Goal: Task Accomplishment & Management: Use online tool/utility

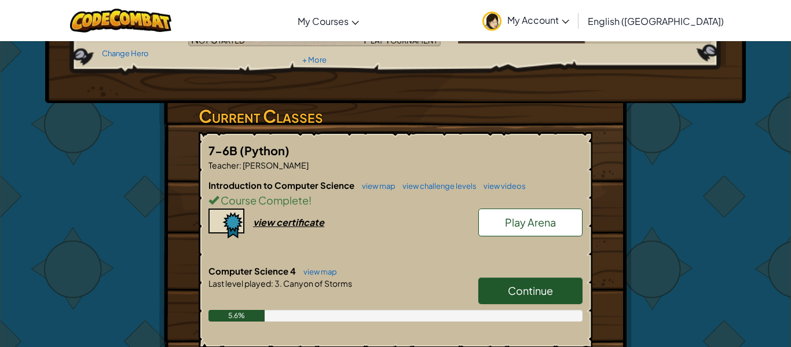
scroll to position [193, 0]
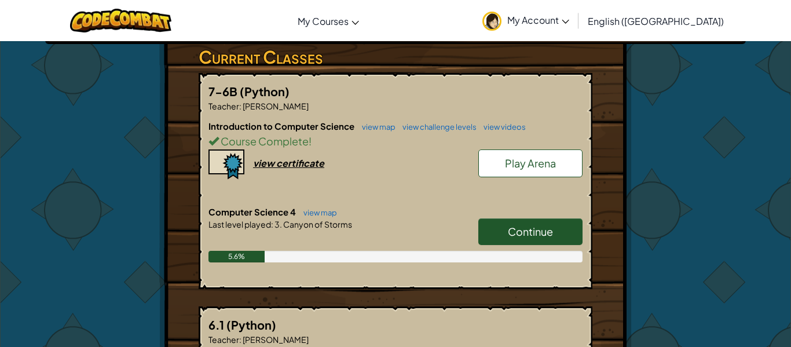
click at [554, 222] on link "Continue" at bounding box center [530, 231] width 104 height 27
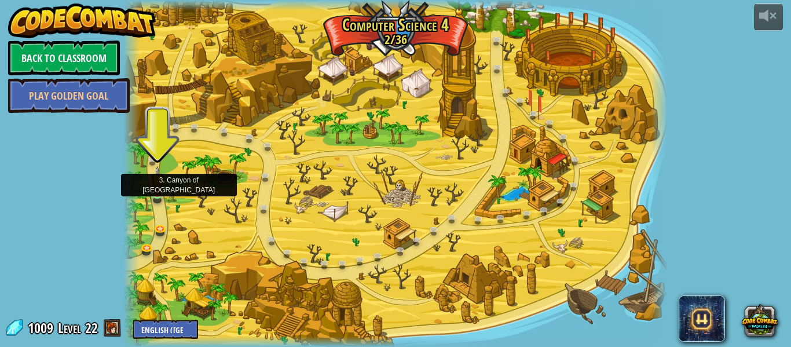
click at [161, 187] on img at bounding box center [157, 180] width 13 height 29
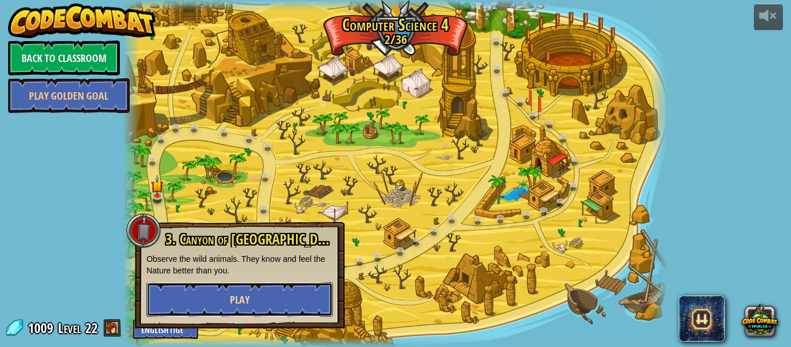
click at [222, 300] on button "Play" at bounding box center [239, 299] width 186 height 35
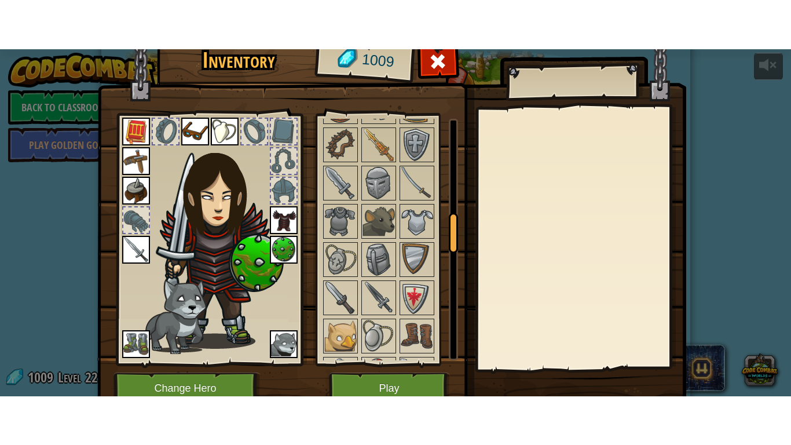
scroll to position [625, 0]
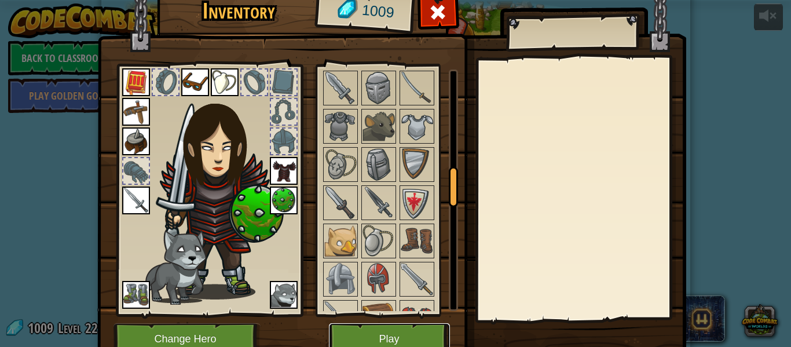
click at [402, 336] on button "Play" at bounding box center [389, 339] width 121 height 32
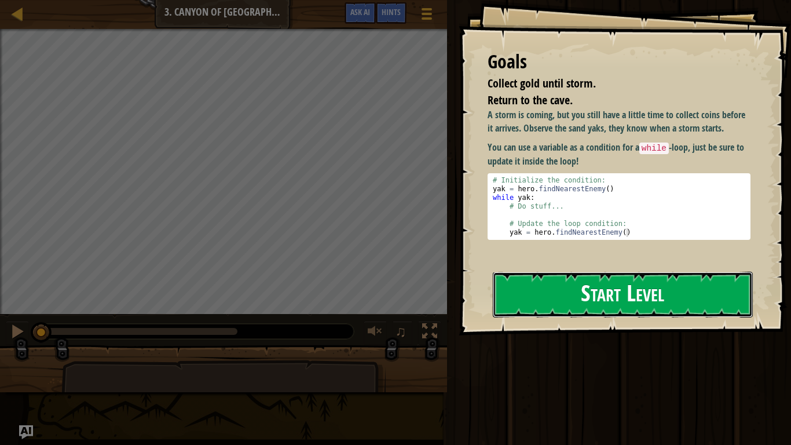
click at [555, 279] on button "Start Level" at bounding box center [623, 295] width 260 height 46
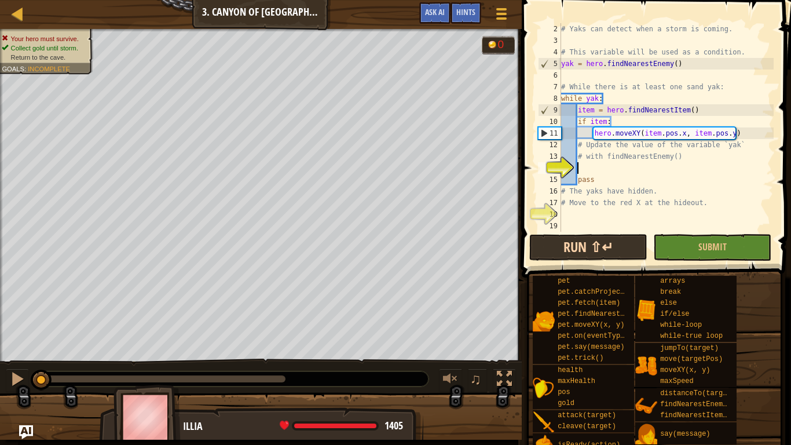
scroll to position [12, 0]
click at [584, 245] on button "Run ⇧↵" at bounding box center [588, 247] width 118 height 27
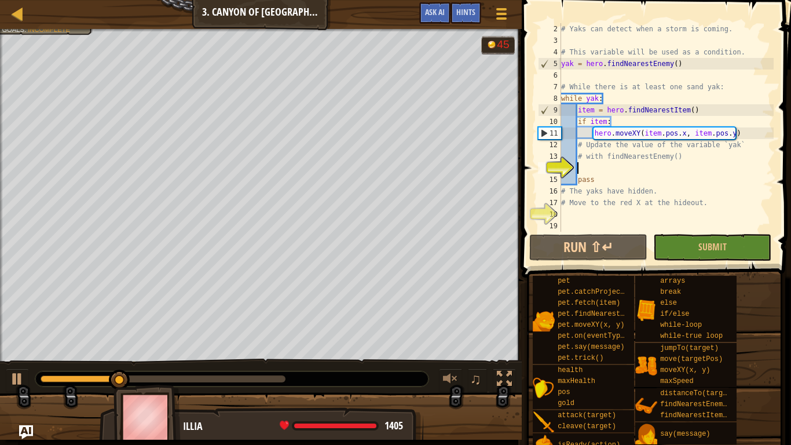
type textarea "fi"
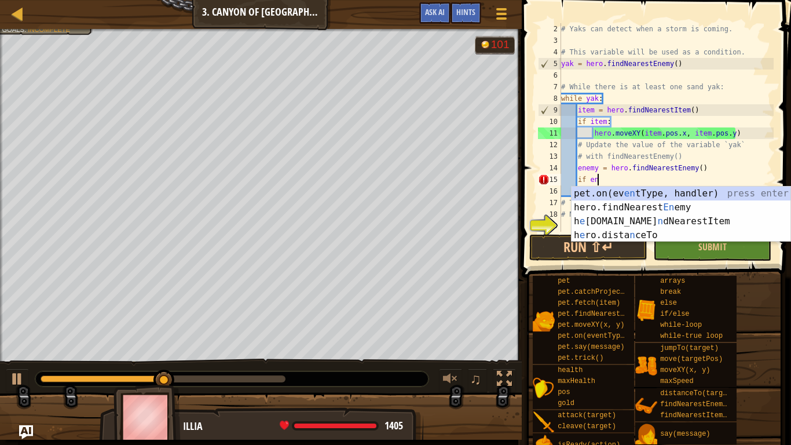
scroll to position [5, 5]
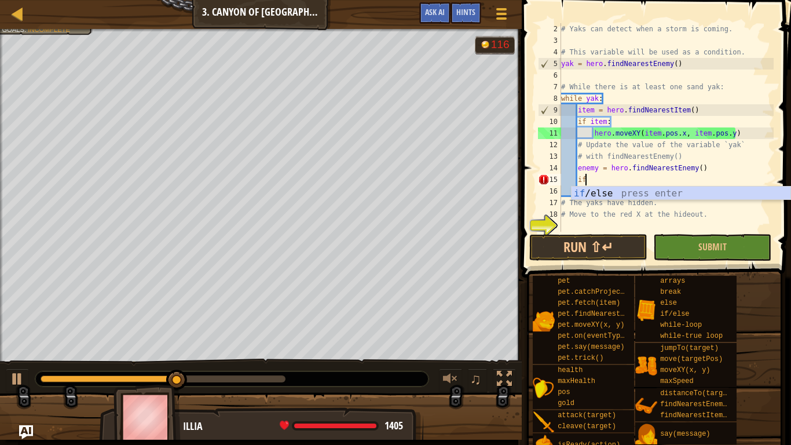
type textarea "i"
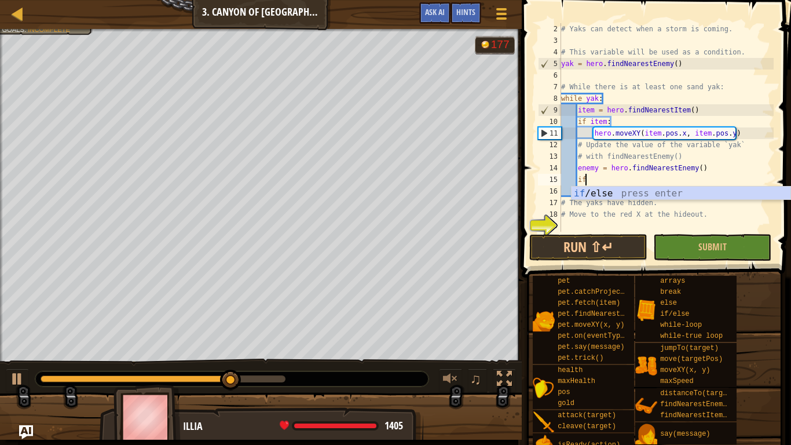
scroll to position [5, 3]
type textarea "if enemy:"
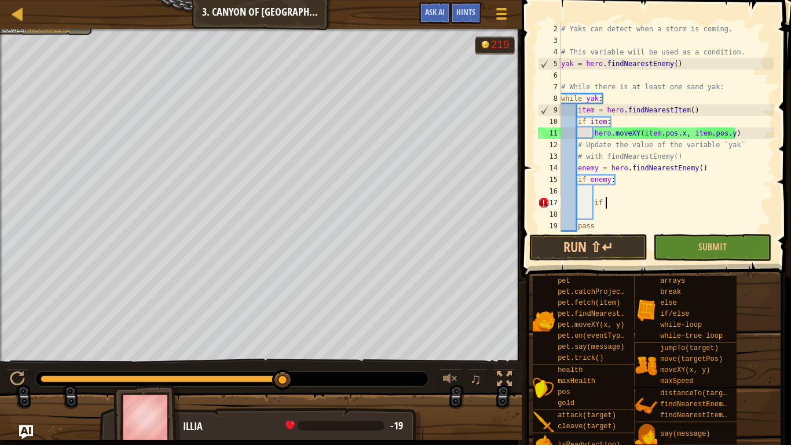
type textarea "i"
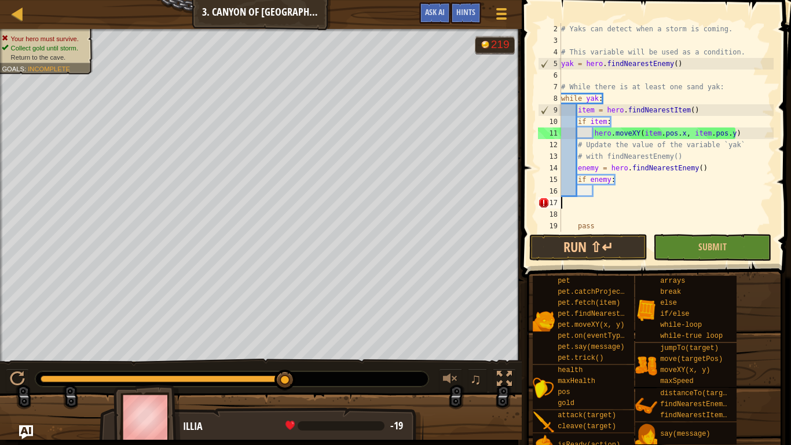
scroll to position [5, 0]
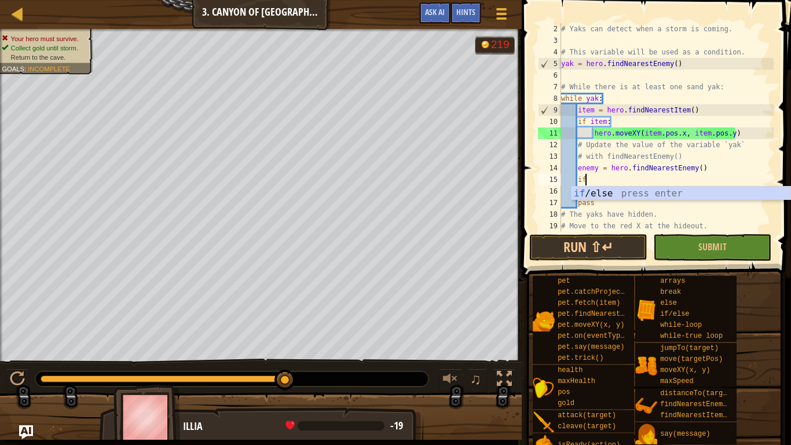
type textarea "i"
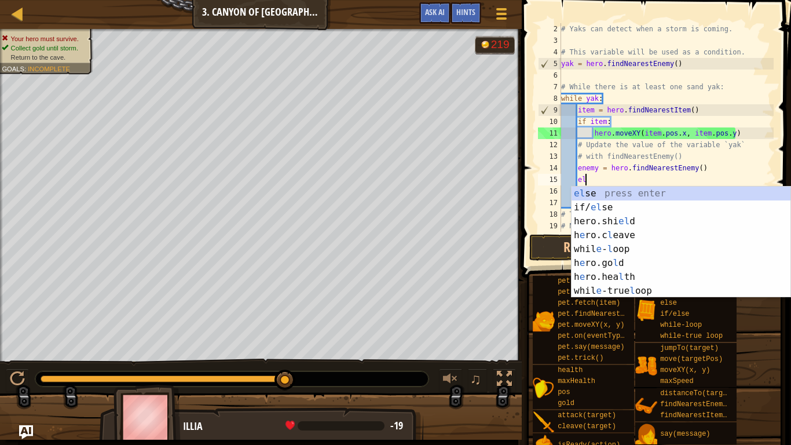
type textarea "e"
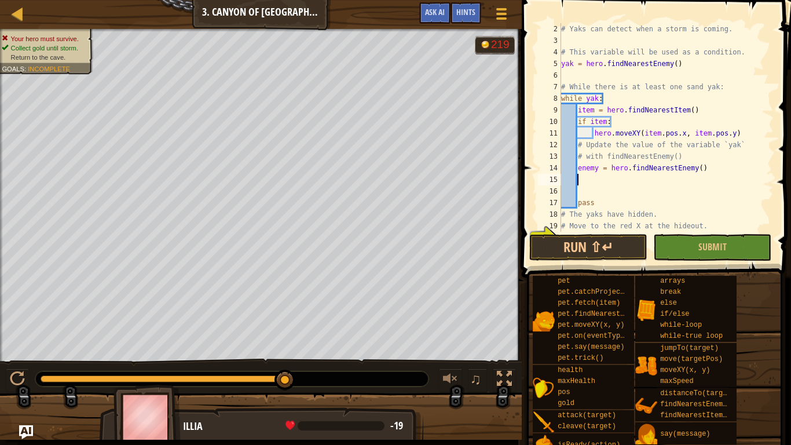
scroll to position [5, 3]
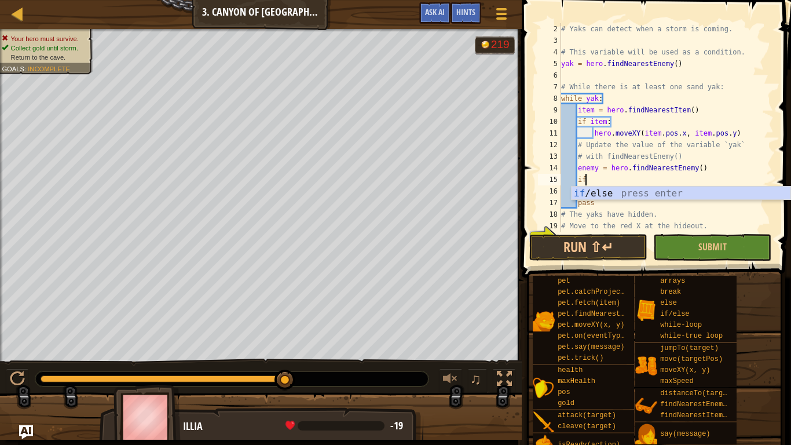
type textarea "if enemy:"
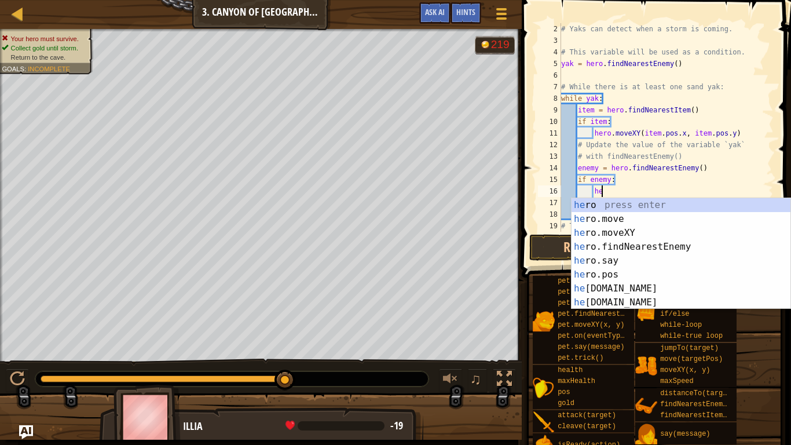
type textarea "h"
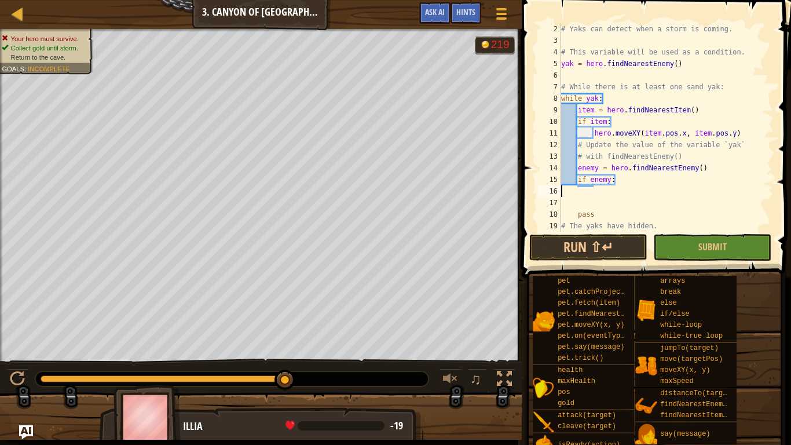
scroll to position [5, 0]
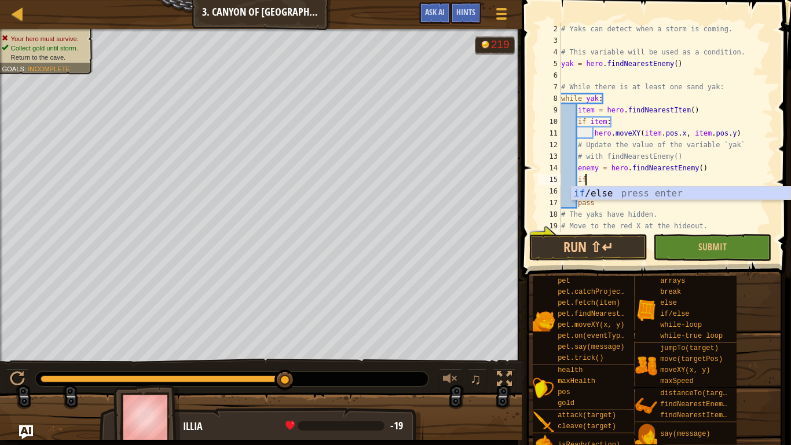
type textarea "i"
type textarea "else"
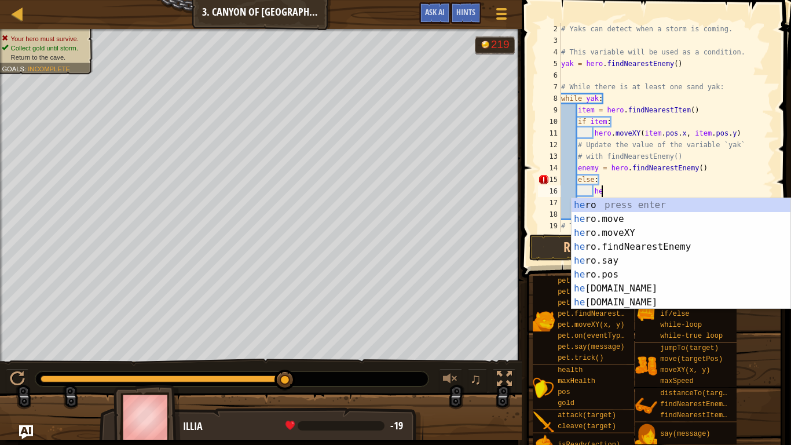
scroll to position [5, 6]
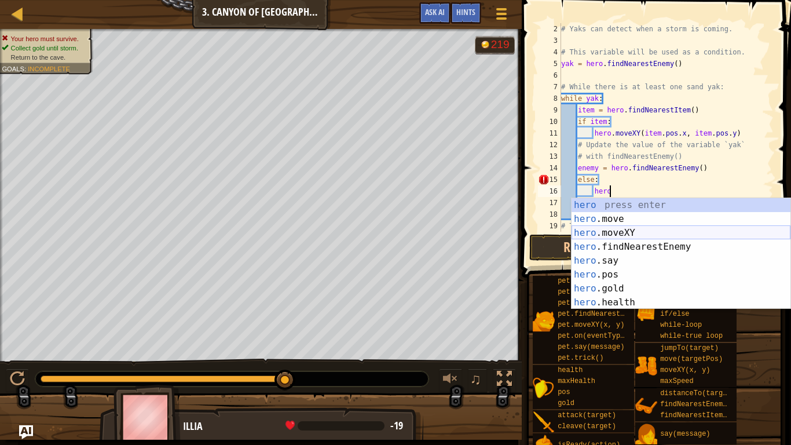
click at [659, 227] on div "hero press enter hero .move press enter hero .moveXY press enter hero .findNear…" at bounding box center [680, 267] width 219 height 139
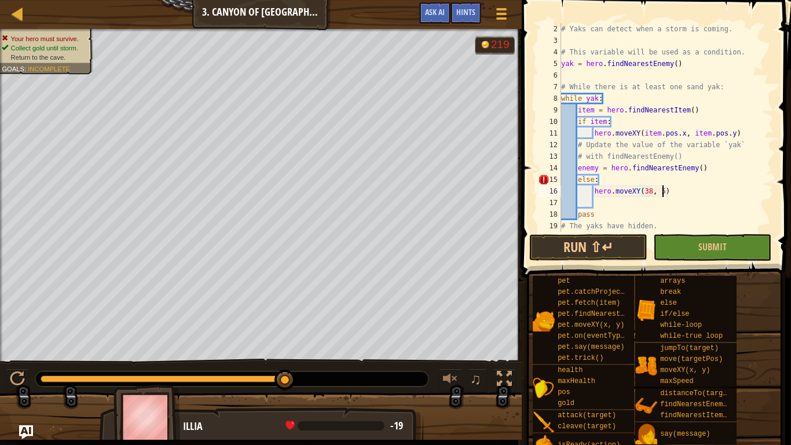
scroll to position [5, 15]
click at [570, 250] on button "Run ⇧↵" at bounding box center [588, 247] width 118 height 27
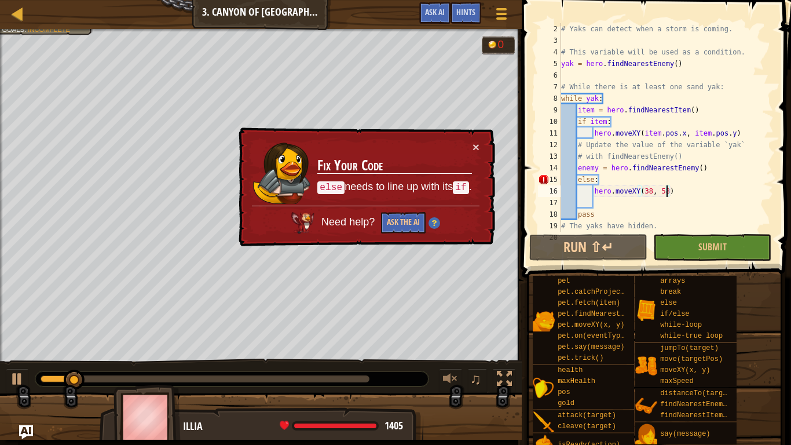
click at [685, 190] on div "# Yaks can detect when a storm is coming. # This variable will be used as a con…" at bounding box center [666, 139] width 215 height 232
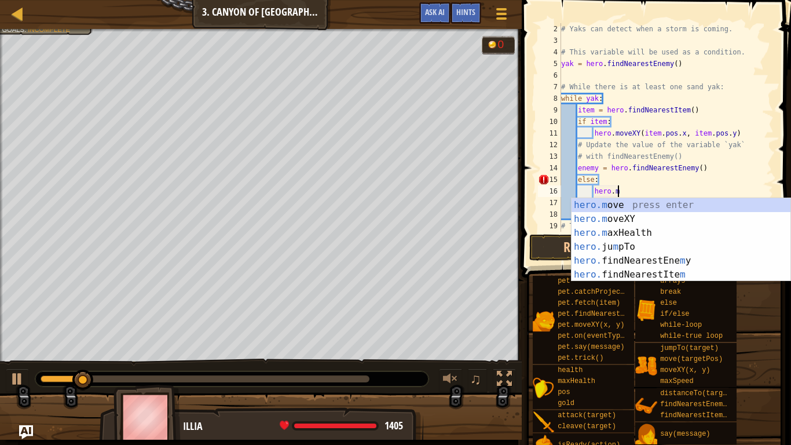
scroll to position [5, 6]
type textarea "h"
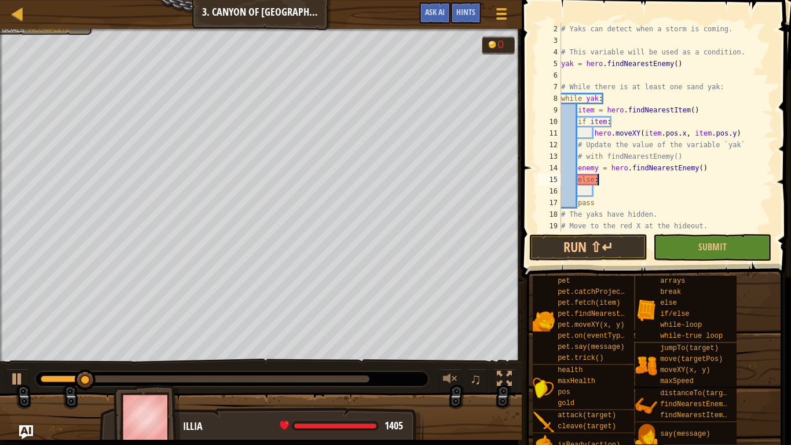
scroll to position [5, 0]
type textarea "e"
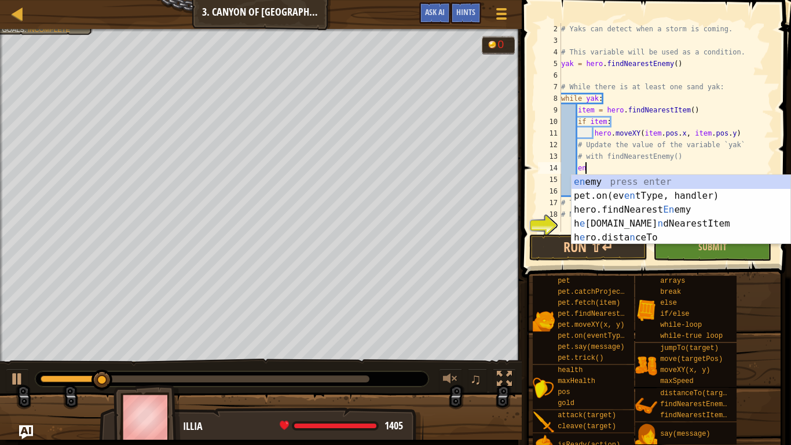
type textarea "e"
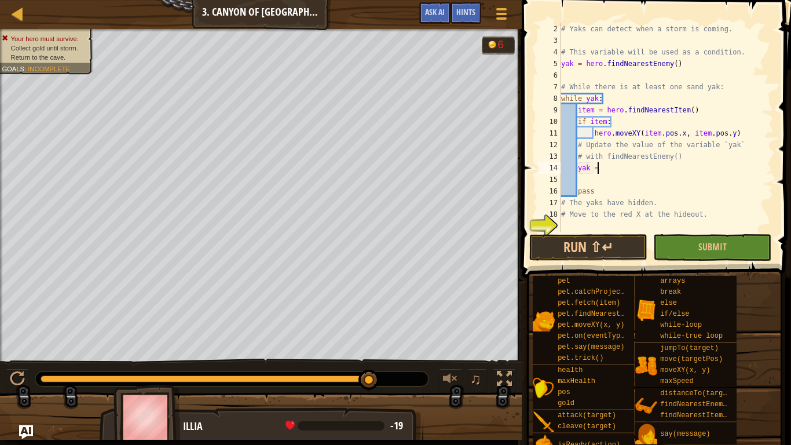
scroll to position [5, 5]
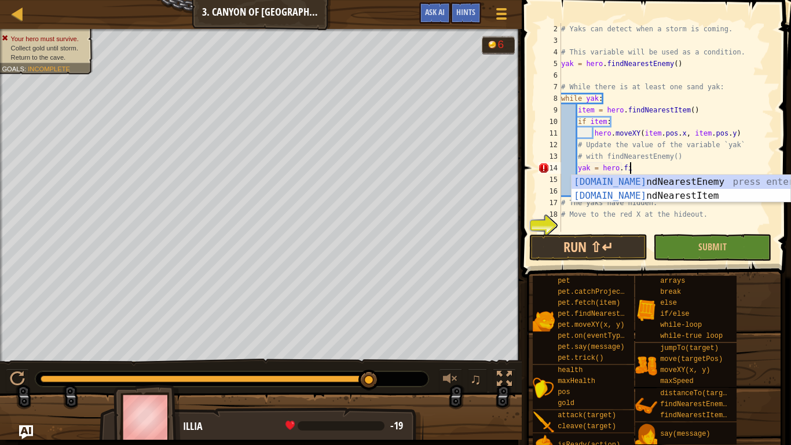
type textarea "yak = hero.fin"
click at [586, 185] on div "hero.fin dNearestEnemy press enter hero.fin dNearestItem press enter" at bounding box center [680, 203] width 219 height 56
click at [586, 185] on div "# Yaks can detect when a storm is coming. # This variable will be used as a con…" at bounding box center [666, 139] width 215 height 232
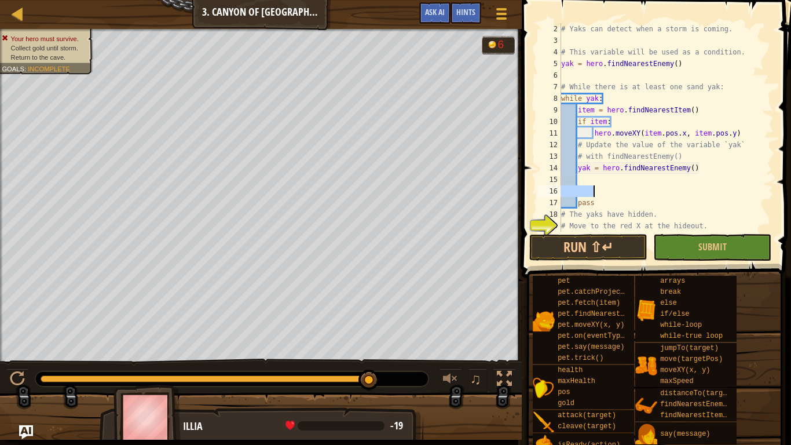
scroll to position [5, 2]
click at [652, 184] on div "# Yaks can detect when a storm is coming. # This variable will be used as a con…" at bounding box center [666, 139] width 215 height 232
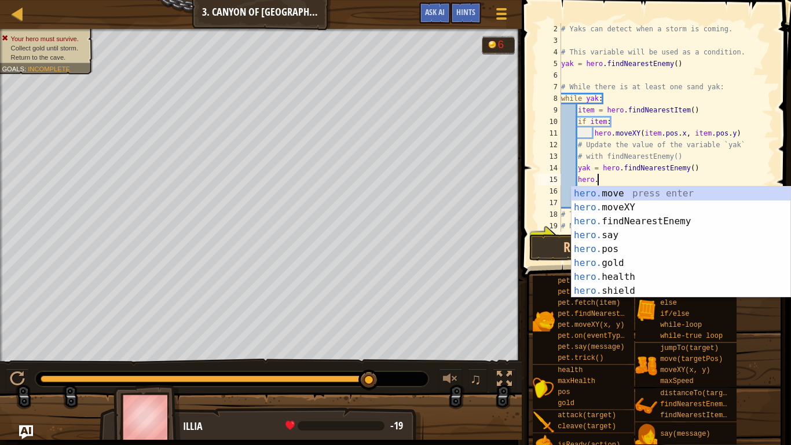
scroll to position [5, 5]
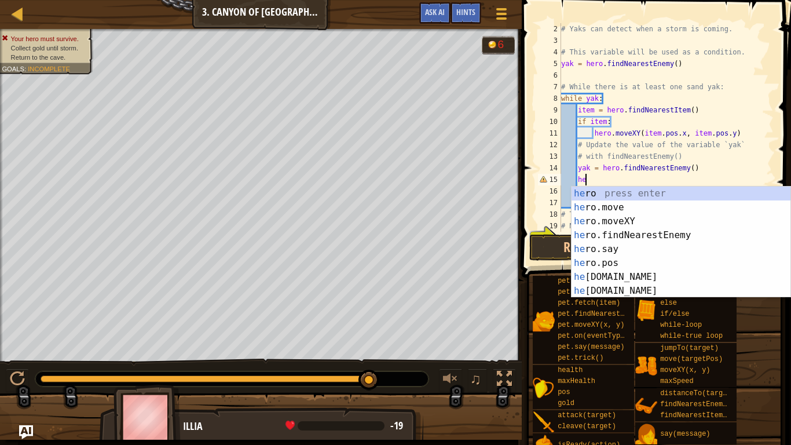
type textarea "h"
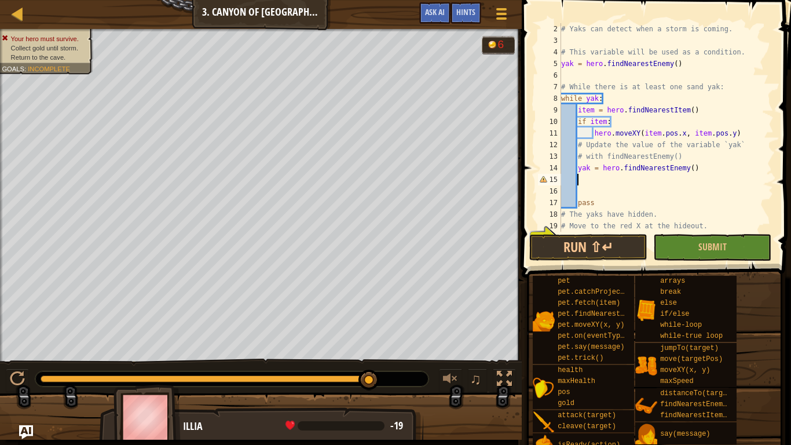
scroll to position [5, 2]
type textarea "pass"
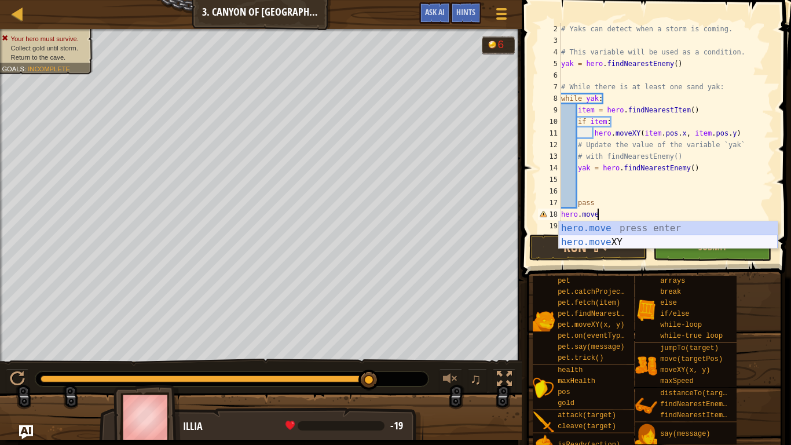
click at [644, 240] on div "hero.move press enter hero.move XY press enter" at bounding box center [668, 249] width 219 height 56
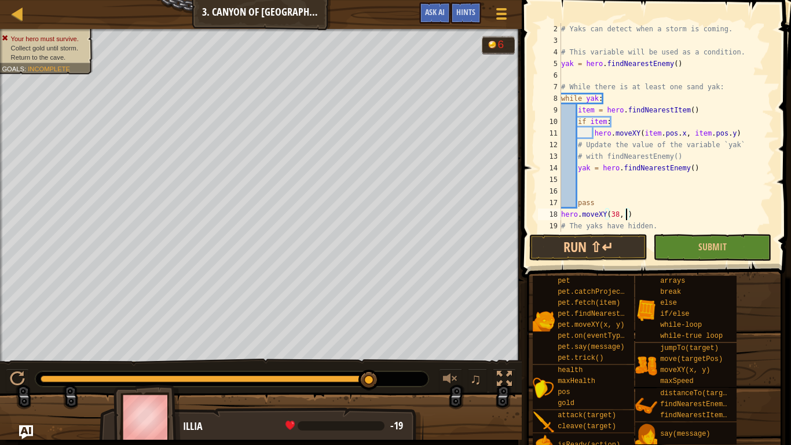
scroll to position [5, 10]
type textarea "hero.moveXY(38, 58)"
click at [618, 239] on button "Run ⇧↵" at bounding box center [588, 247] width 118 height 27
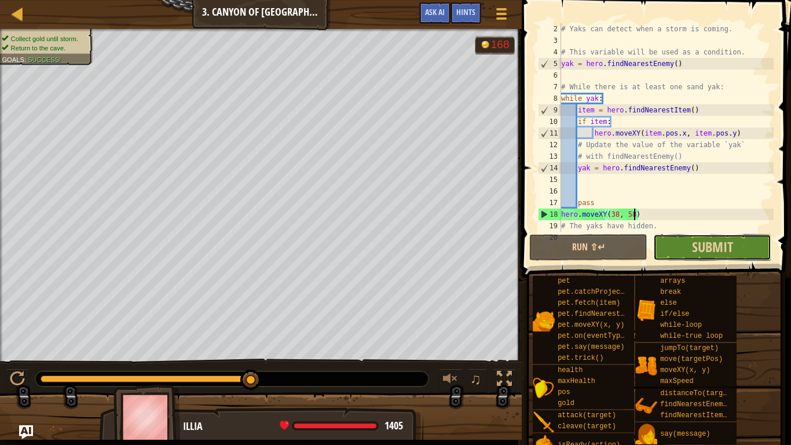
click at [679, 247] on button "Submit" at bounding box center [712, 247] width 118 height 27
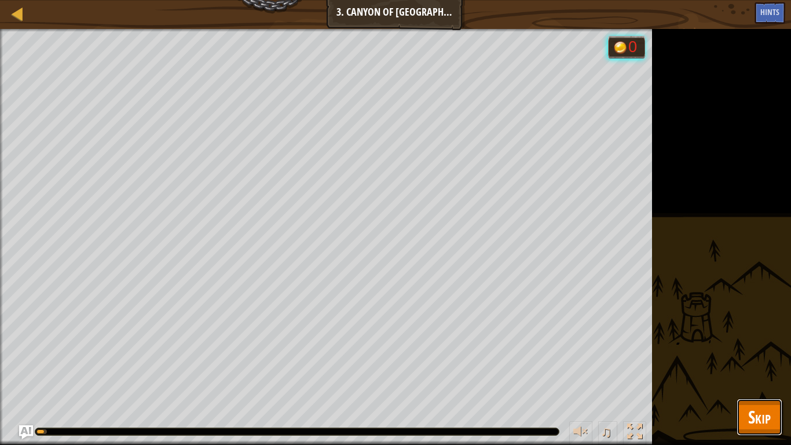
click at [772, 346] on button "Skip" at bounding box center [759, 416] width 46 height 37
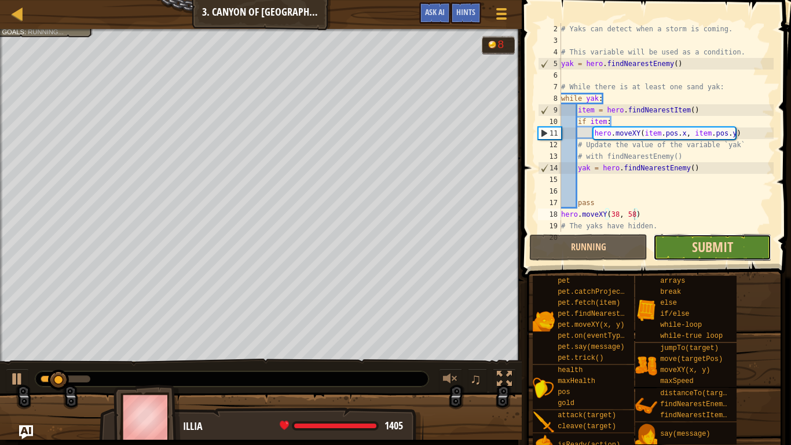
click at [716, 250] on span "Submit" at bounding box center [712, 246] width 41 height 19
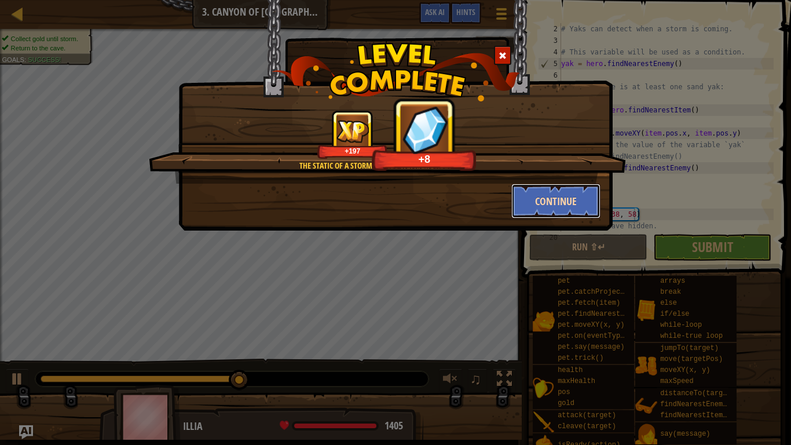
click at [585, 206] on button "Continue" at bounding box center [556, 201] width 90 height 35
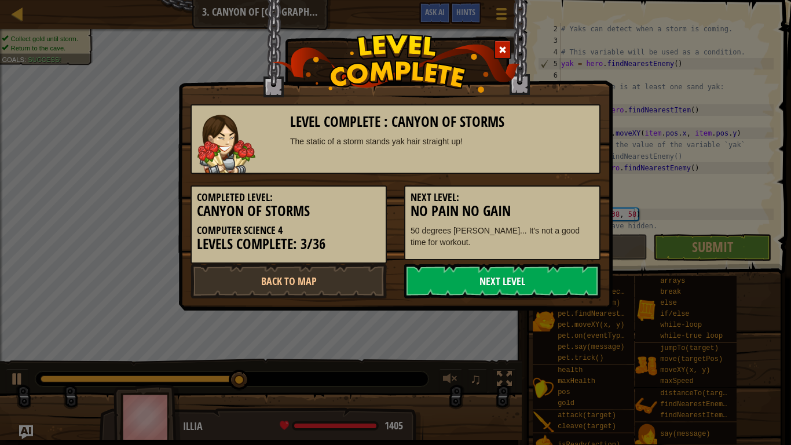
click at [551, 282] on link "Next Level" at bounding box center [502, 280] width 196 height 35
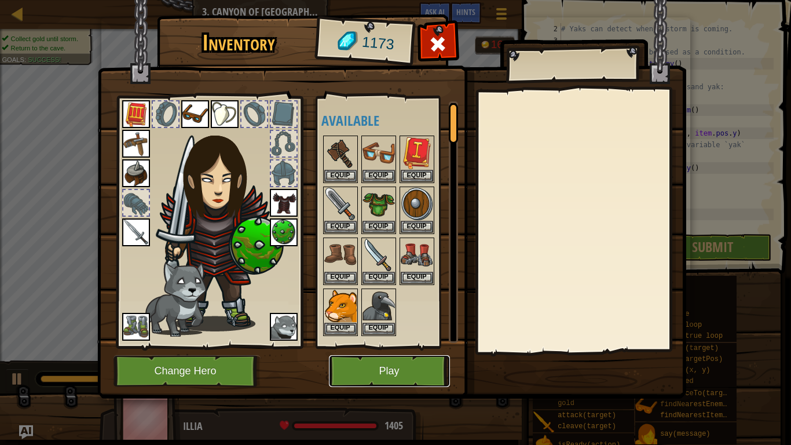
click at [398, 346] on button "Play" at bounding box center [389, 371] width 121 height 32
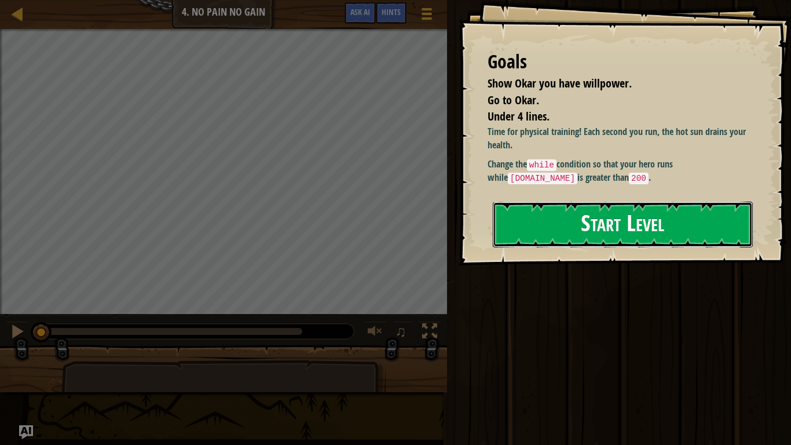
click at [601, 228] on button "Start Level" at bounding box center [623, 224] width 260 height 46
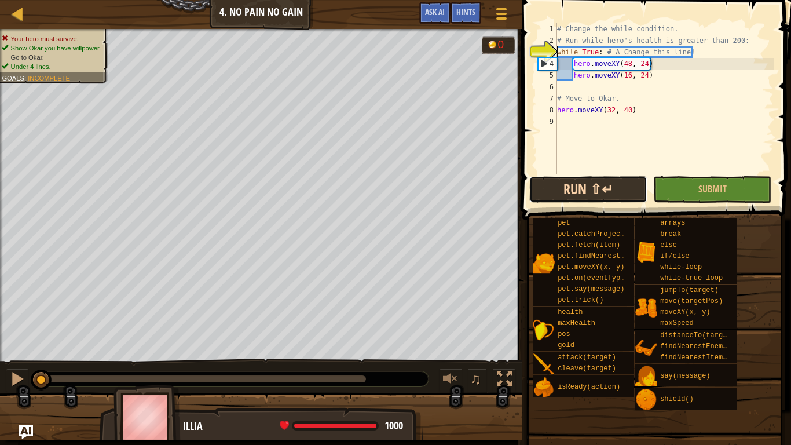
click at [578, 182] on button "Run ⇧↵" at bounding box center [588, 189] width 118 height 27
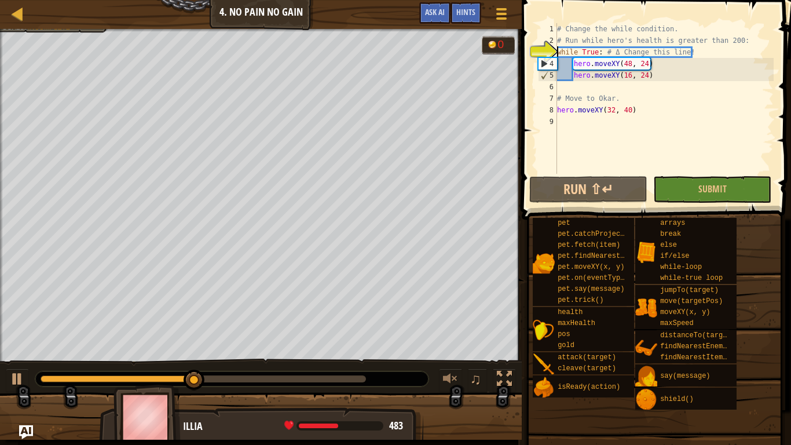
click at [663, 74] on div "# Change the while condition. # Run while hero's health is greater than 200: wh…" at bounding box center [664, 110] width 219 height 174
type textarea "hero.moveXY(16, 24)"
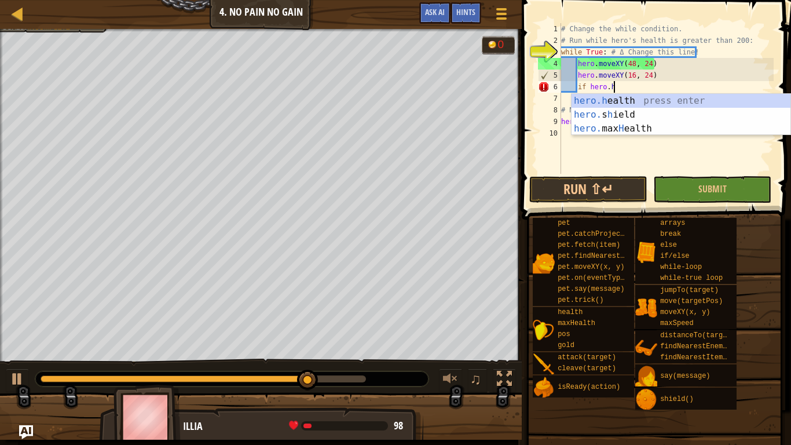
scroll to position [5, 8]
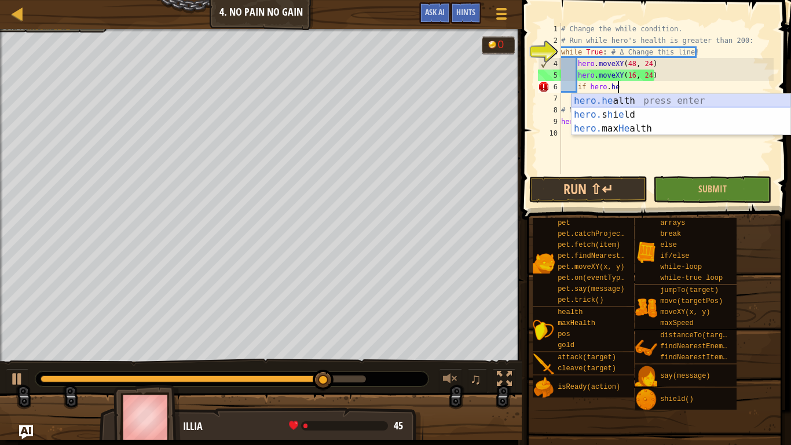
click at [682, 107] on div "hero.he alth press enter hero. [PERSON_NAME] press enter hero. max He alth pres…" at bounding box center [680, 128] width 219 height 69
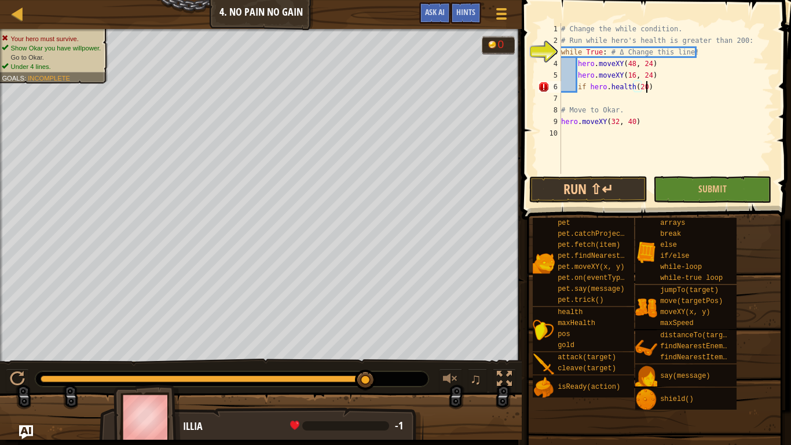
scroll to position [5, 12]
click at [601, 189] on button "Run ⇧↵" at bounding box center [588, 189] width 118 height 27
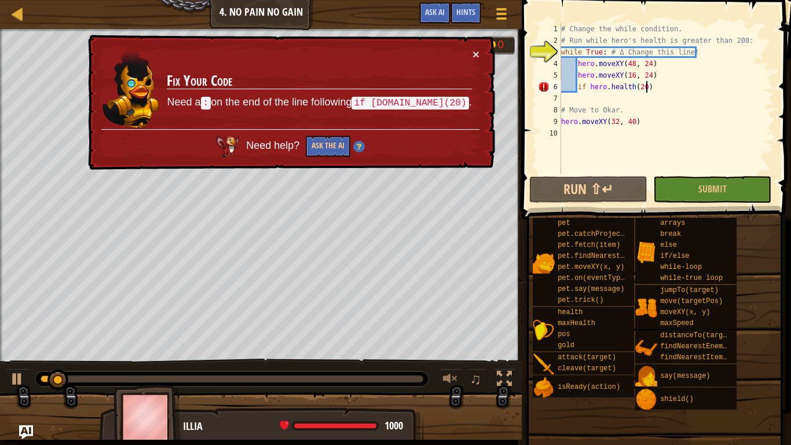
click at [658, 83] on div "# Change the while condition. # Run while hero's health is greater than 200: wh…" at bounding box center [666, 110] width 215 height 174
type textarea "if [DOMAIN_NAME](20):"
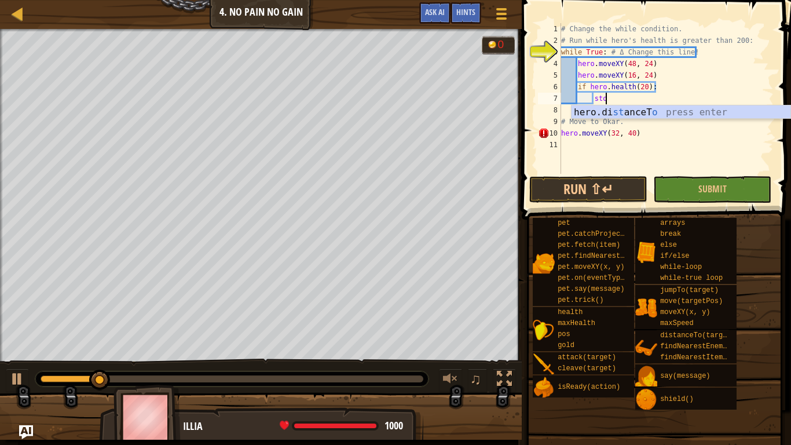
scroll to position [5, 5]
type textarea "s"
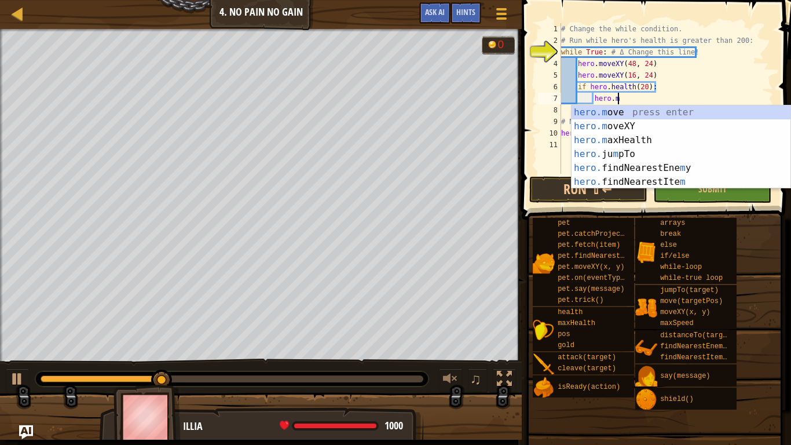
scroll to position [5, 8]
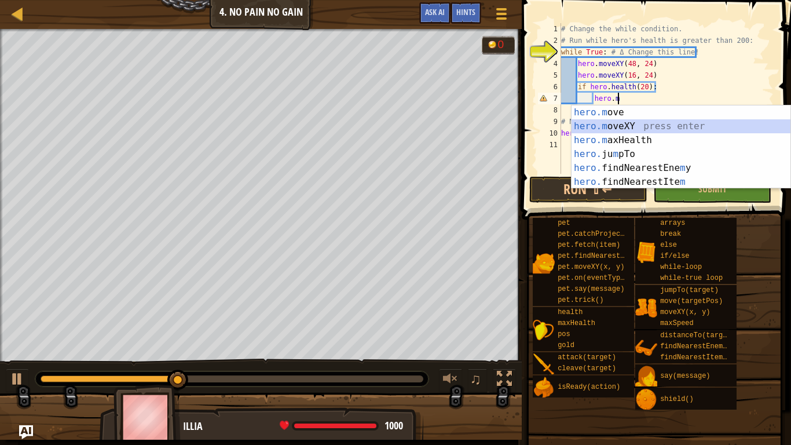
click at [659, 132] on div "hero.m ove press enter hero.m oveXY press enter hero.m axHealth press enter her…" at bounding box center [680, 160] width 219 height 111
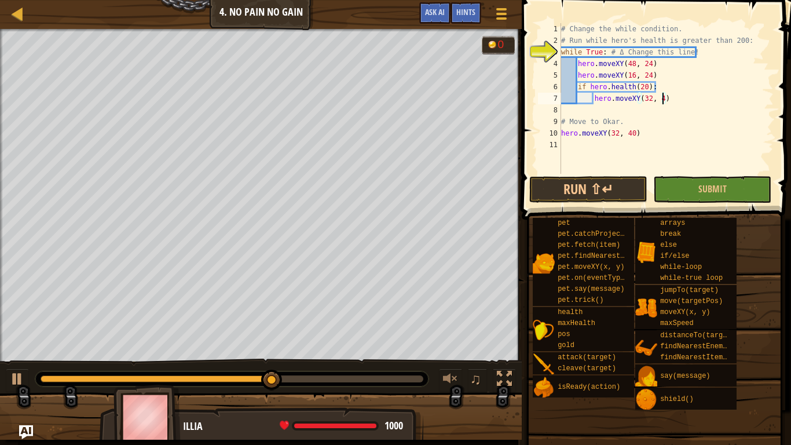
scroll to position [5, 15]
click at [577, 190] on button "Run ⇧↵" at bounding box center [588, 189] width 118 height 27
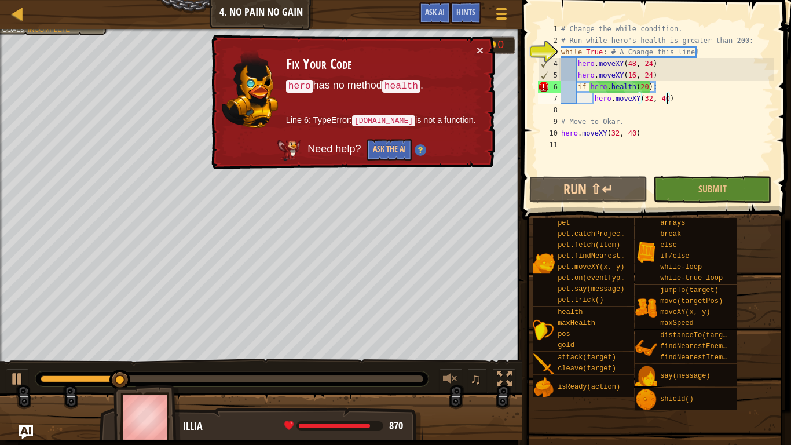
click at [605, 90] on div "# Change the while condition. # Run while hero's health is greater than 200: wh…" at bounding box center [666, 110] width 215 height 174
click at [644, 88] on div "# Change the while condition. # Run while hero's health is greater than 200: wh…" at bounding box center [666, 110] width 215 height 174
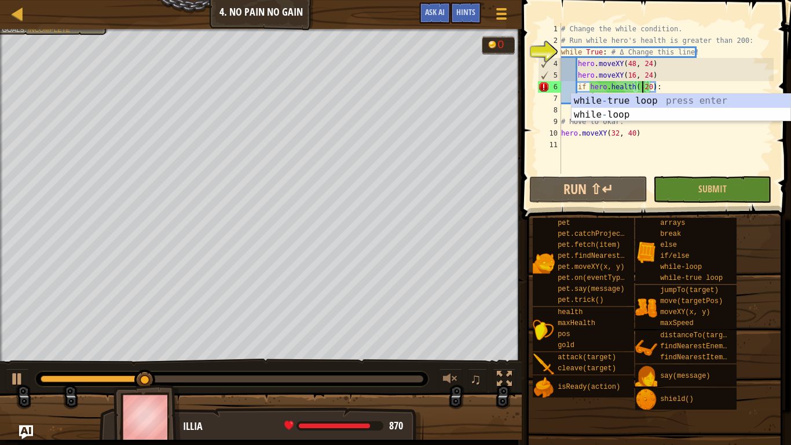
scroll to position [5, 12]
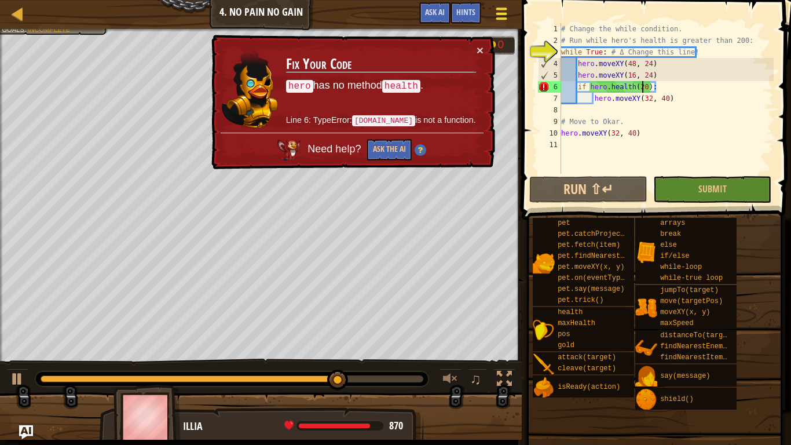
click at [497, 14] on span at bounding box center [501, 14] width 11 height 2
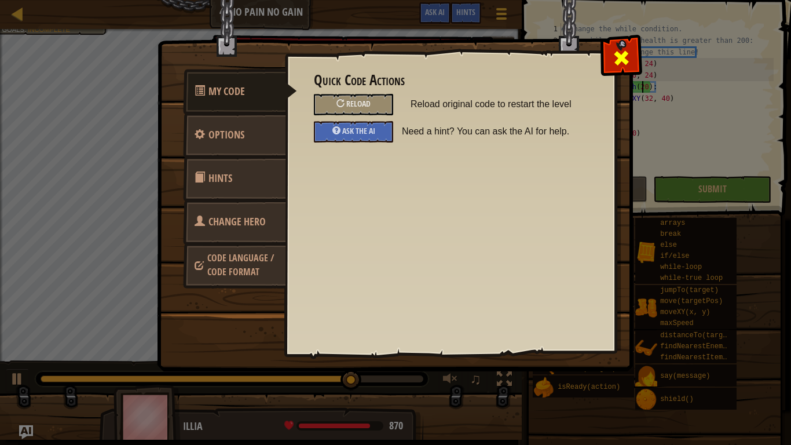
click at [627, 51] on span at bounding box center [621, 58] width 19 height 19
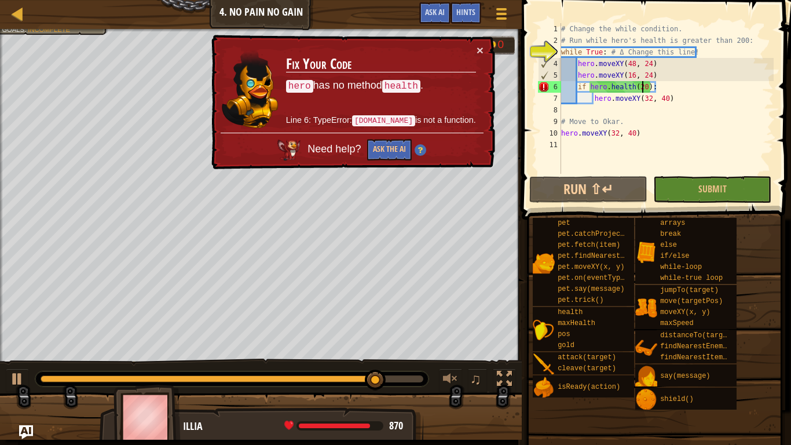
click at [643, 89] on div "# Change the while condition. # Run while hero's health is greater than 200: wh…" at bounding box center [666, 110] width 215 height 174
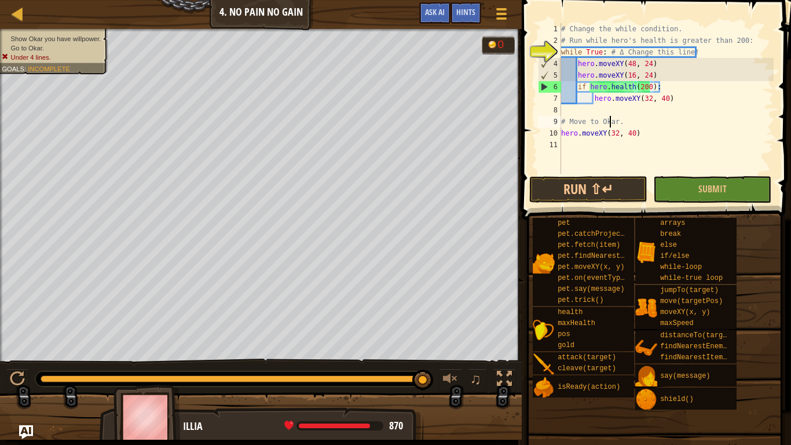
click at [610, 122] on div "# Change the while condition. # Run while hero's health is greater than 200: wh…" at bounding box center [666, 110] width 215 height 174
type textarea "# Move to Okar."
click at [632, 109] on div "# Change the while condition. # Run while hero's health is greater than 200: wh…" at bounding box center [666, 110] width 215 height 174
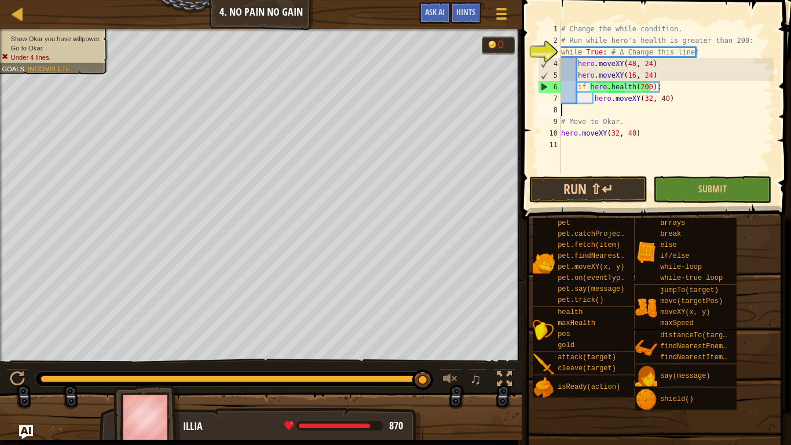
click at [621, 100] on div "# Change the while condition. # Run while hero's health is greater than 200: wh…" at bounding box center [666, 110] width 215 height 174
click at [588, 197] on button "Run ⇧↵" at bounding box center [588, 189] width 118 height 27
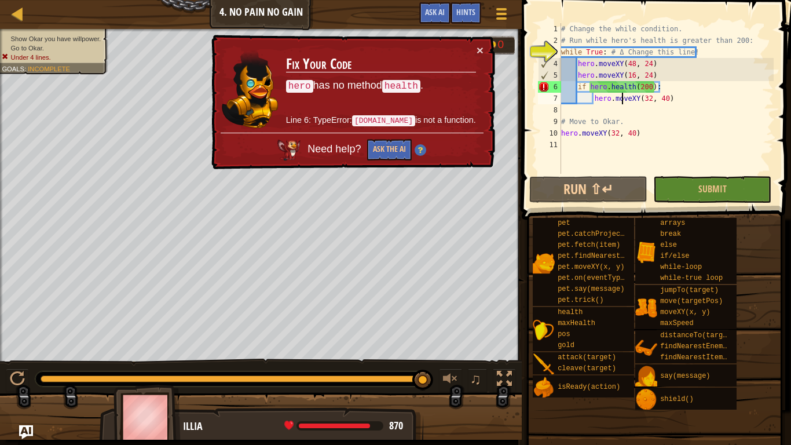
click at [601, 54] on div "# Change the while condition. # Run while hero's health is greater than 200: wh…" at bounding box center [666, 110] width 215 height 174
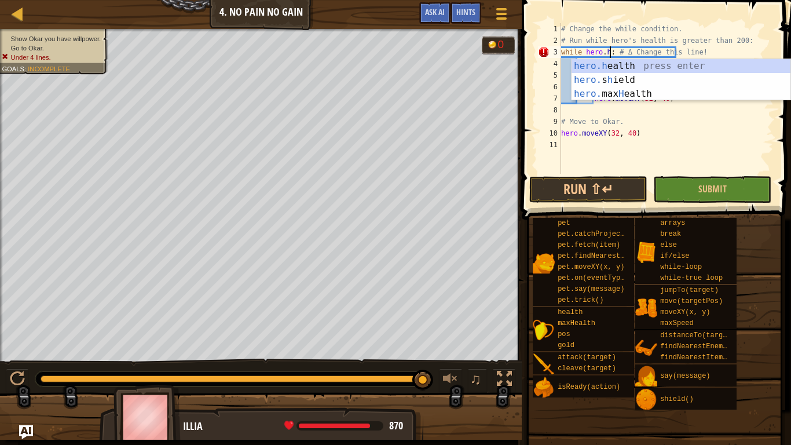
scroll to position [5, 7]
click at [645, 66] on div "hero.h ealth press enter hero. s h ield press enter hero. [PERSON_NAME] ealth p…" at bounding box center [680, 93] width 219 height 69
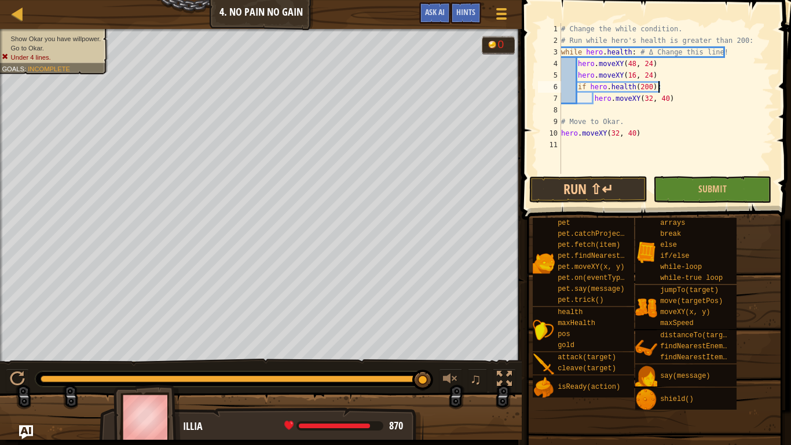
click at [662, 87] on div "# Change the while condition. # Run while hero's health is greater than 200: wh…" at bounding box center [666, 110] width 215 height 174
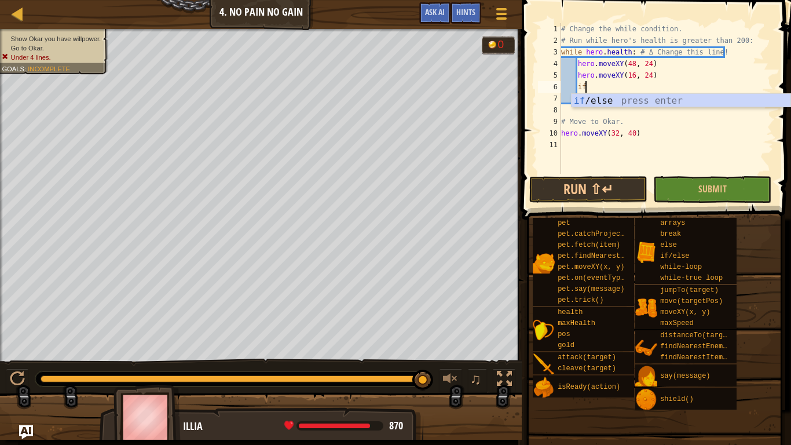
type textarea "i"
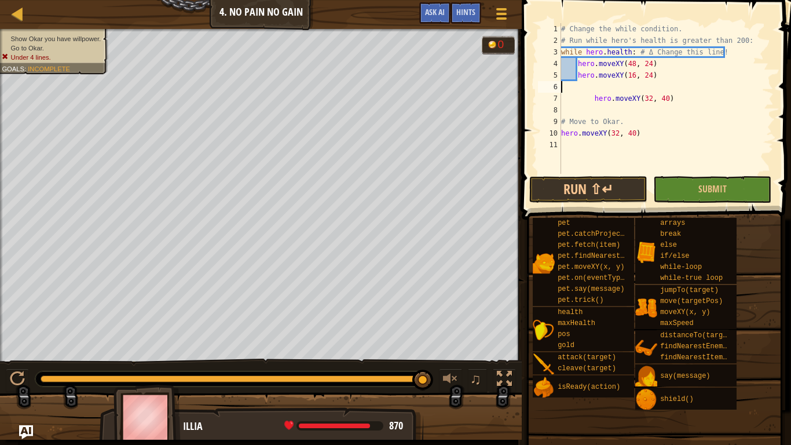
scroll to position [5, 0]
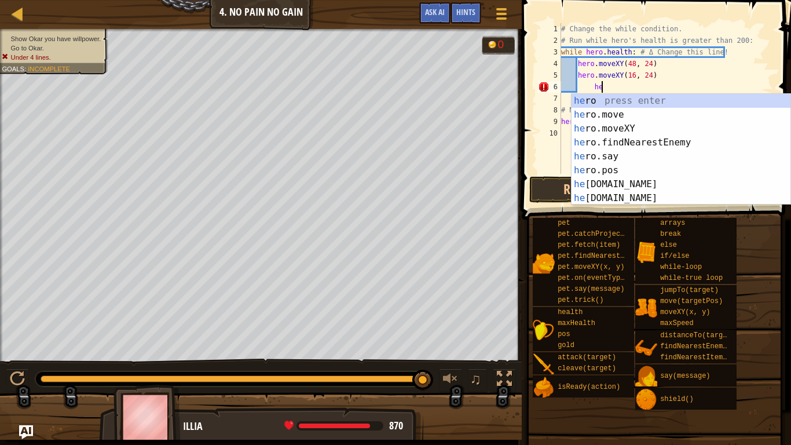
type textarea "h"
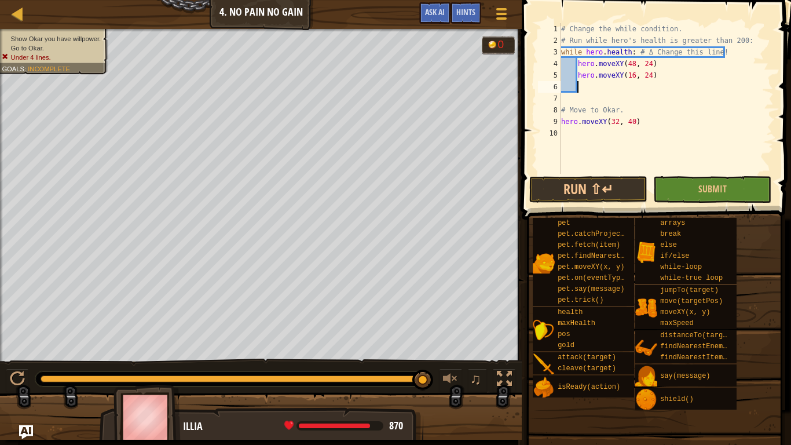
click at [630, 52] on div "# Change the while condition. # Run while hero's health is greater than 200: wh…" at bounding box center [666, 110] width 215 height 174
click at [625, 190] on button "Run ⇧↵" at bounding box center [588, 189] width 118 height 27
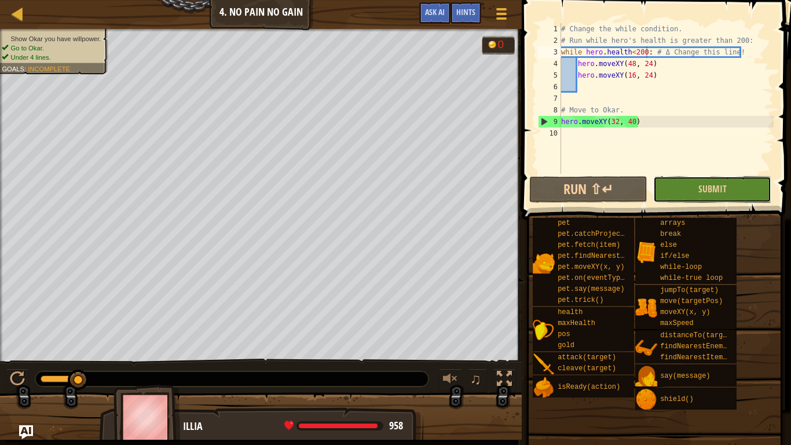
click at [674, 193] on button "Submit" at bounding box center [712, 189] width 118 height 27
click at [600, 76] on div "# Change the while condition. # Run while hero's health is greater than 200: wh…" at bounding box center [666, 110] width 215 height 174
click at [636, 49] on div "# Change the while condition. # Run while hero's health is greater than 200: wh…" at bounding box center [666, 110] width 215 height 174
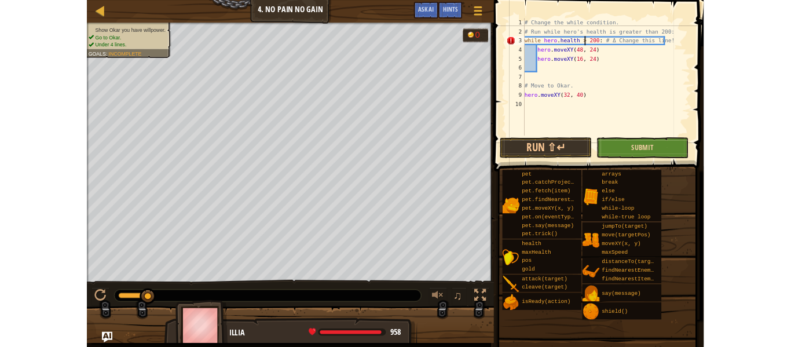
scroll to position [5, 12]
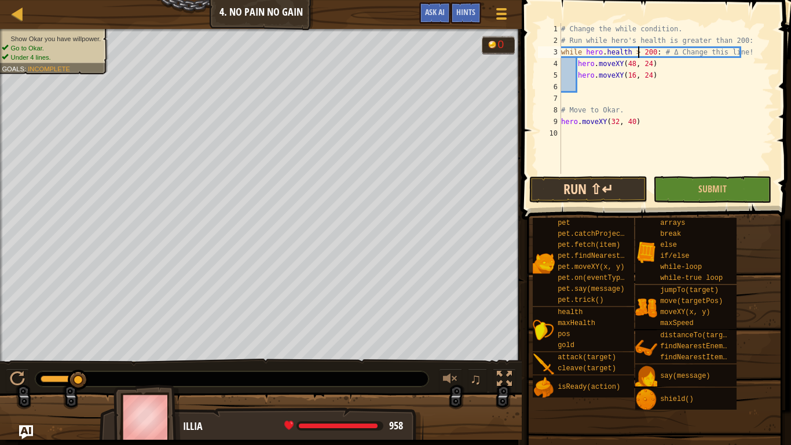
type textarea "while [DOMAIN_NAME] > 200: # Δ Change this line!"
click at [618, 196] on button "Run ⇧↵" at bounding box center [588, 189] width 118 height 27
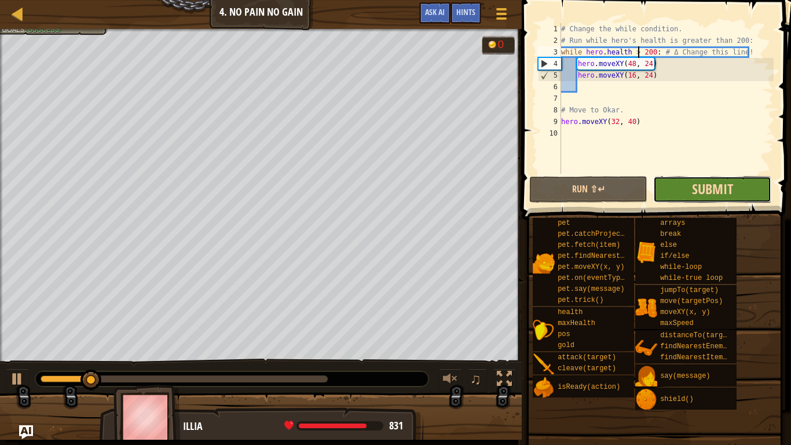
click at [696, 184] on span "Submit" at bounding box center [712, 188] width 41 height 19
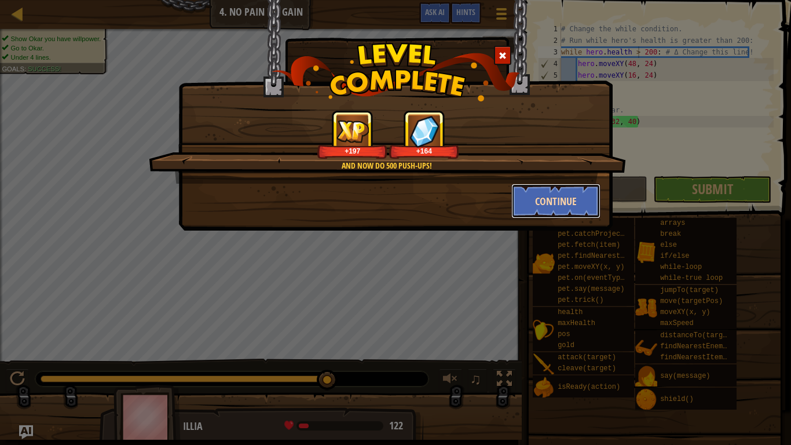
click at [556, 197] on button "Continue" at bounding box center [556, 201] width 90 height 35
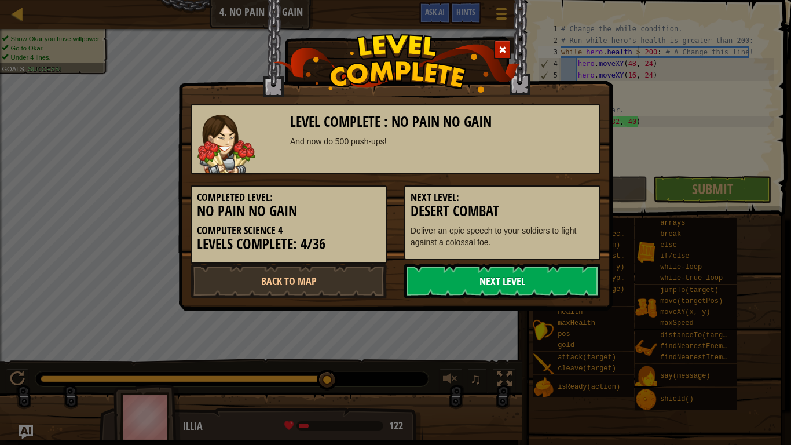
click at [533, 283] on link "Next Level" at bounding box center [502, 280] width 196 height 35
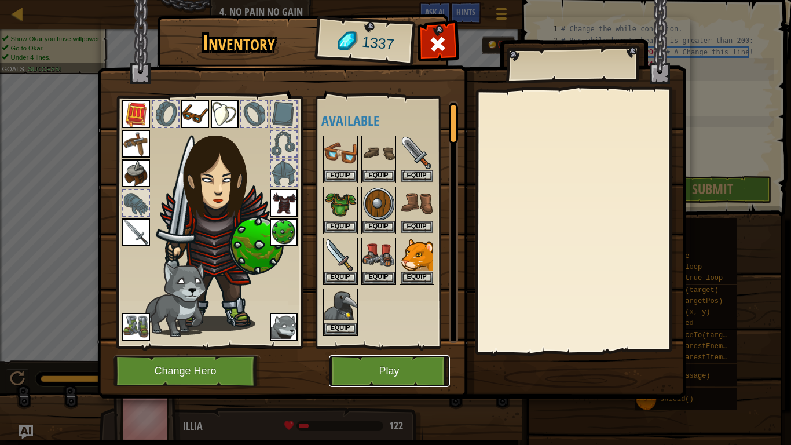
click at [401, 346] on button "Play" at bounding box center [389, 371] width 121 height 32
